Goal: Find specific page/section: Find specific page/section

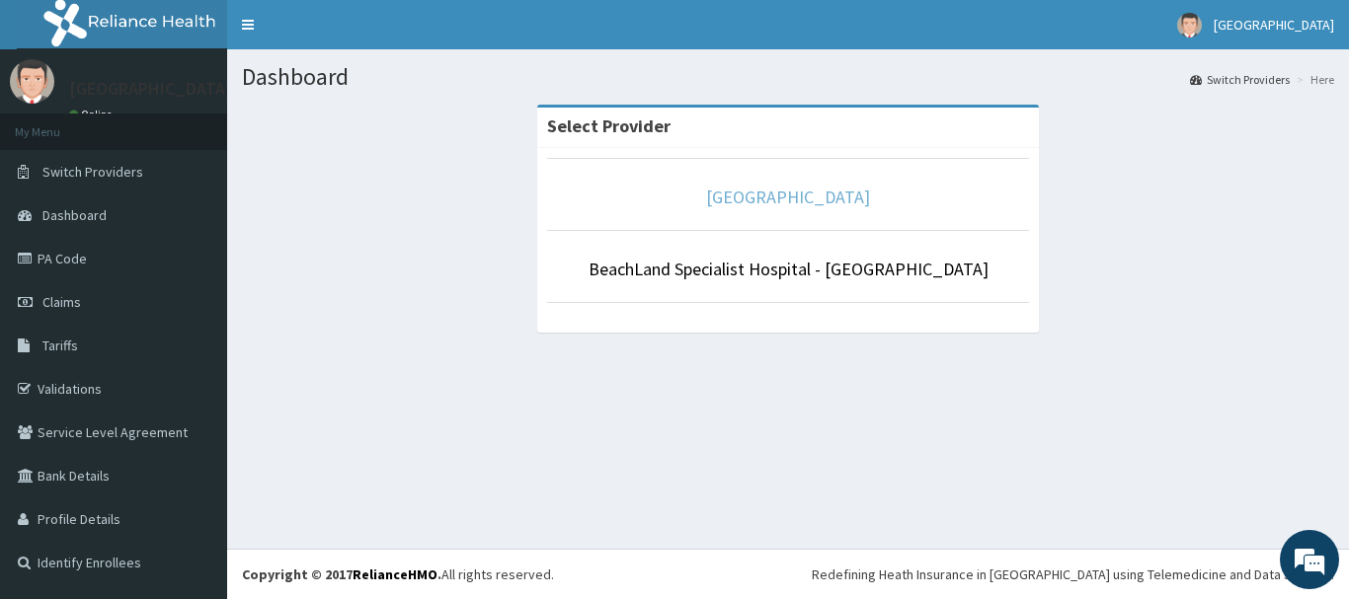
click at [780, 193] on link "[GEOGRAPHIC_DATA]" at bounding box center [788, 197] width 164 height 23
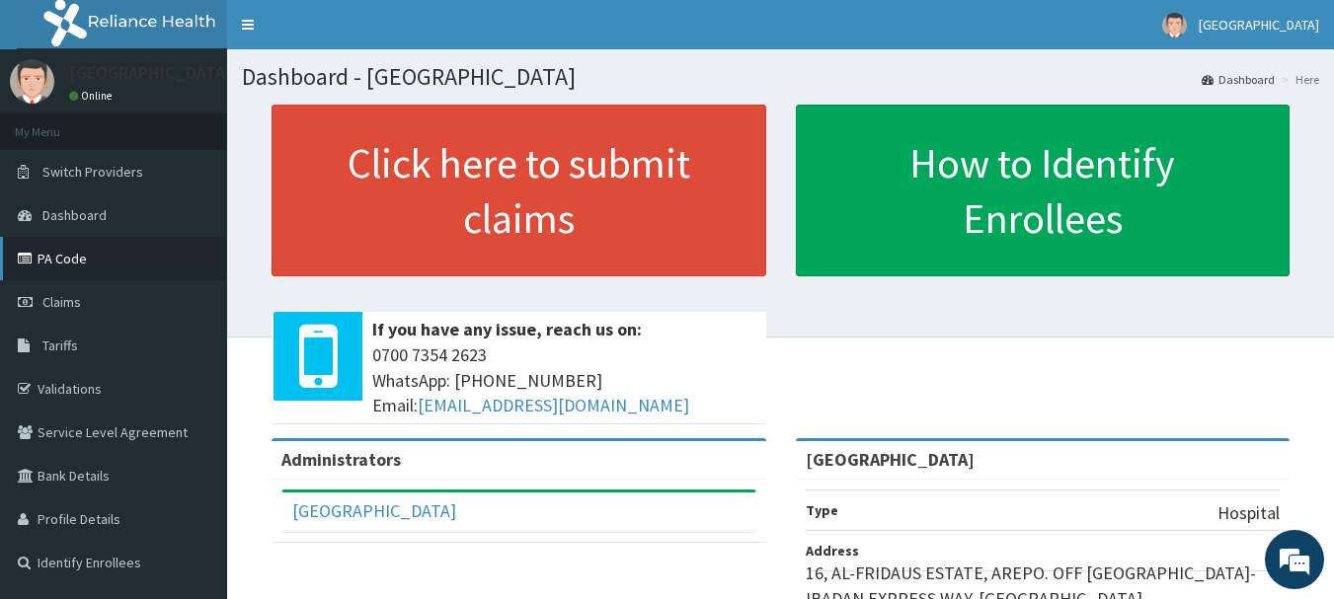
click at [56, 258] on link "PA Code" at bounding box center [113, 258] width 227 height 43
